Goal: Task Accomplishment & Management: Manage account settings

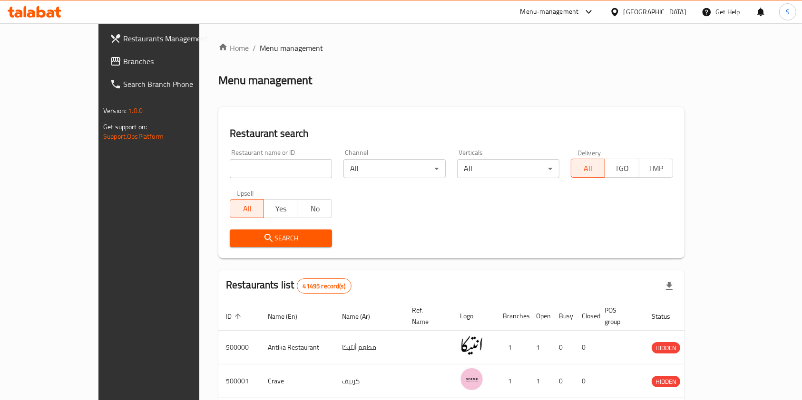
click at [253, 170] on input "search" at bounding box center [281, 168] width 102 height 19
type input "kfc"
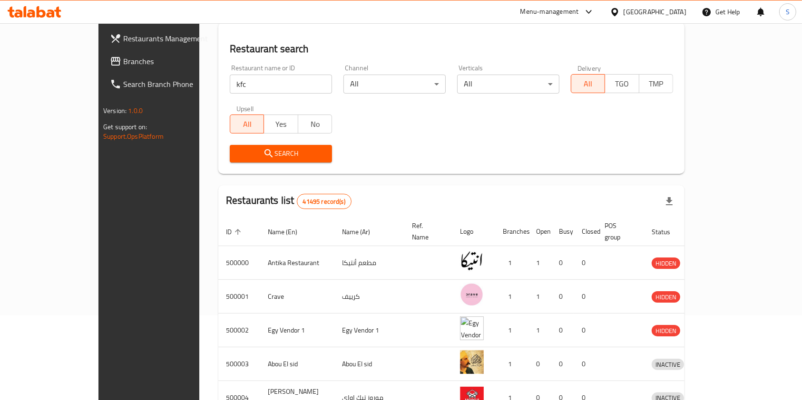
scroll to position [92, 0]
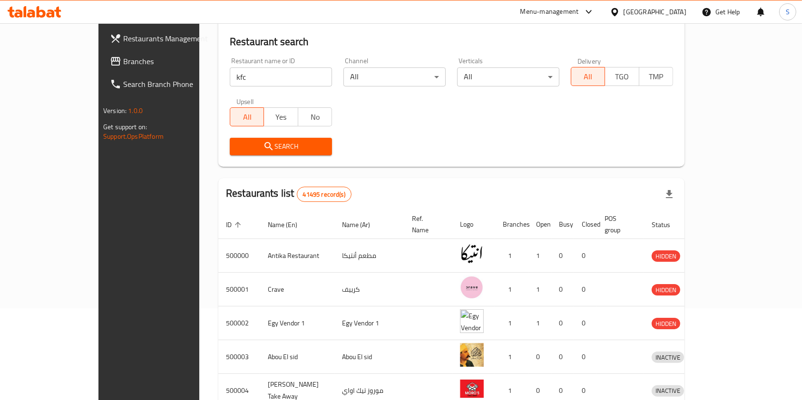
click at [580, 273] on td "0" at bounding box center [585, 290] width 23 height 34
click at [260, 138] on button "Search" at bounding box center [281, 147] width 102 height 18
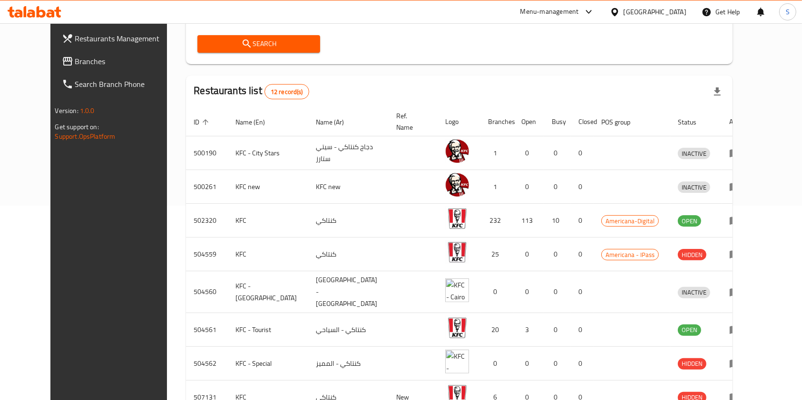
scroll to position [196, 0]
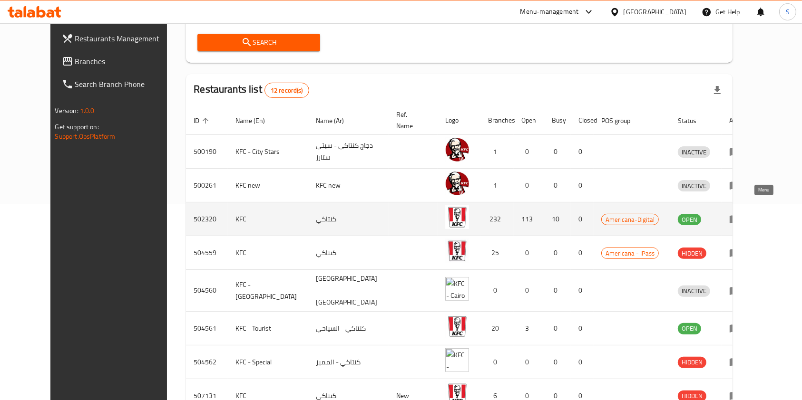
click at [738, 218] on icon "enhanced table" at bounding box center [736, 220] width 3 height 4
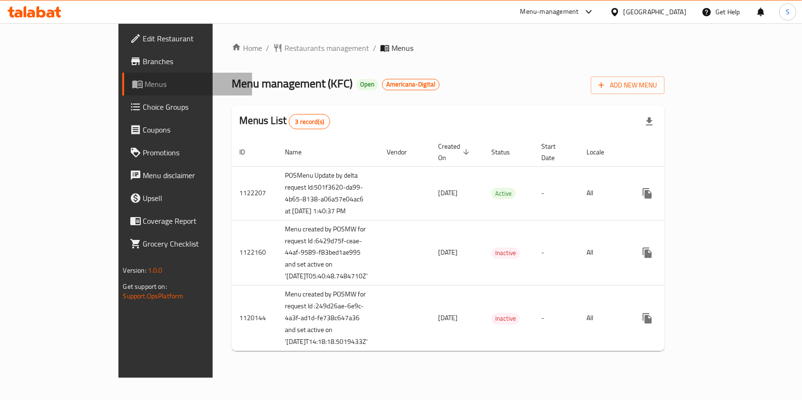
click at [145, 85] on span "Menus" at bounding box center [195, 83] width 100 height 11
click at [122, 93] on link "Menus" at bounding box center [187, 84] width 130 height 23
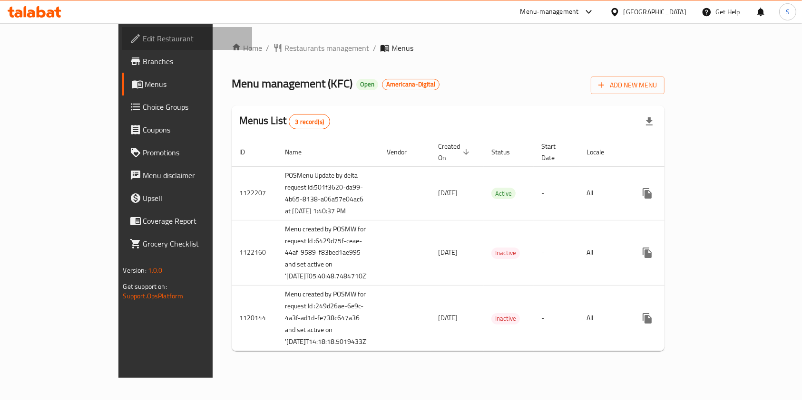
click at [122, 29] on link "Edit Restaurant" at bounding box center [187, 38] width 130 height 23
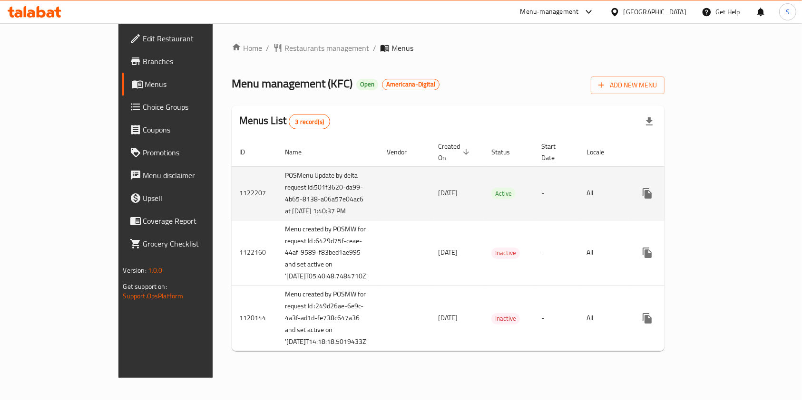
scroll to position [50, 0]
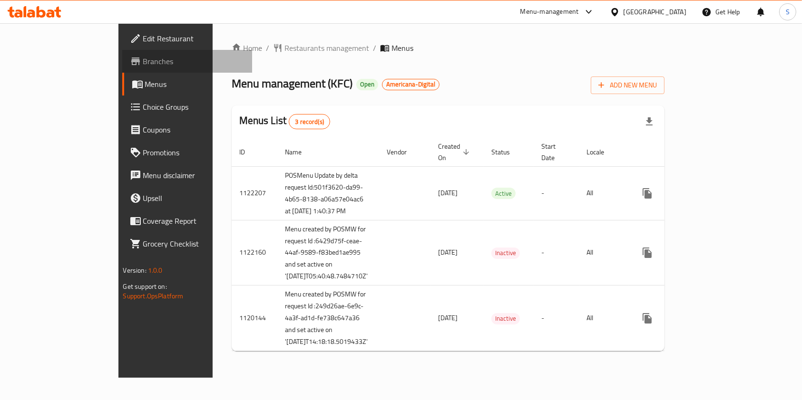
click at [143, 56] on span "Branches" at bounding box center [194, 61] width 102 height 11
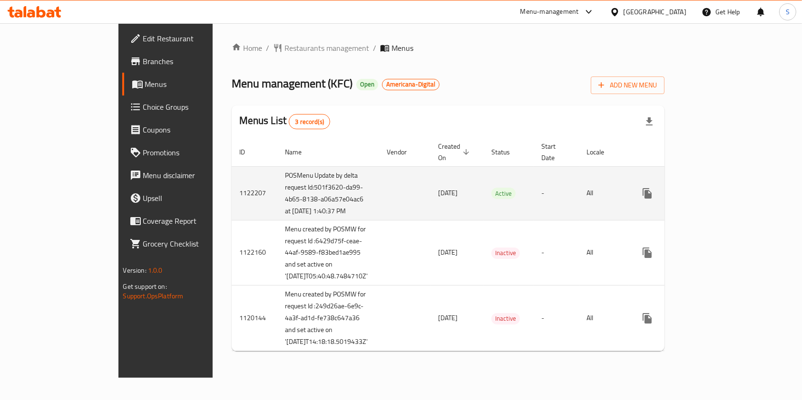
scroll to position [50, 0]
click at [721, 188] on icon "enhanced table" at bounding box center [715, 193] width 11 height 11
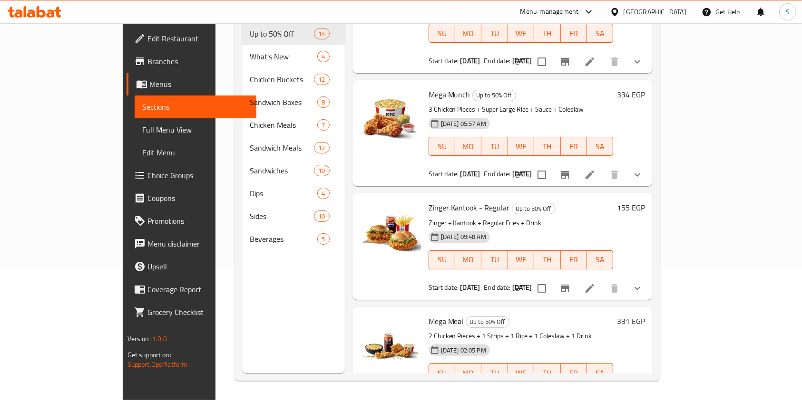
scroll to position [177, 0]
